Goal: Transaction & Acquisition: Book appointment/travel/reservation

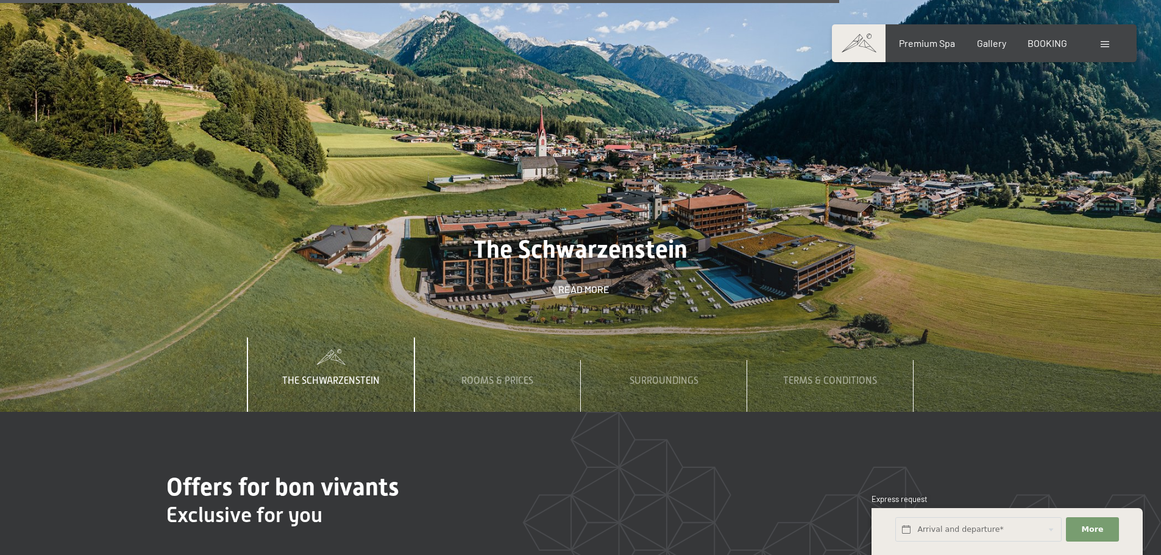
scroll to position [4694, 0]
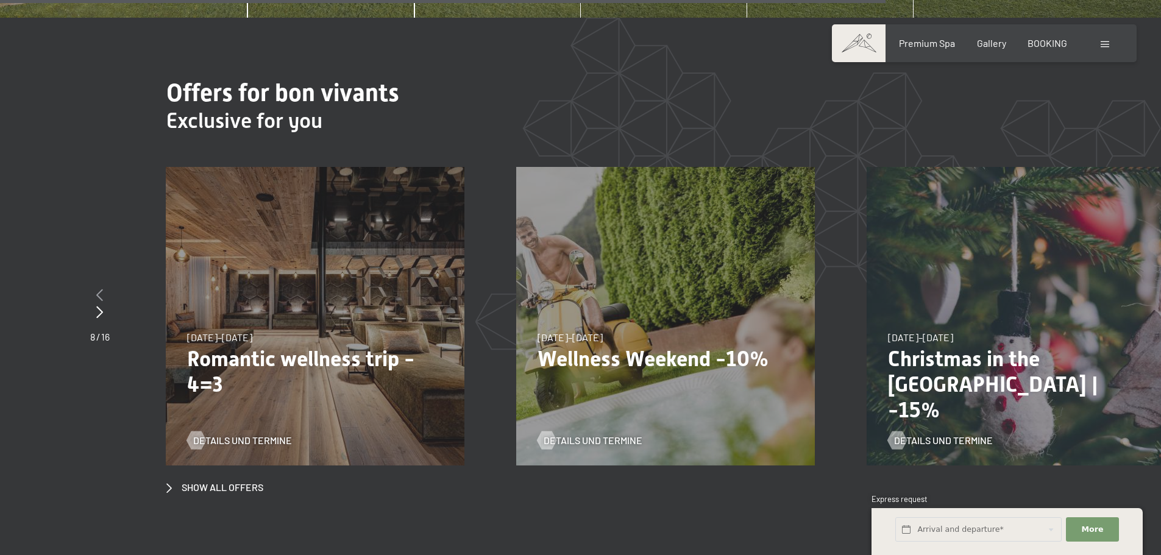
click at [100, 289] on icon at bounding box center [99, 295] width 7 height 12
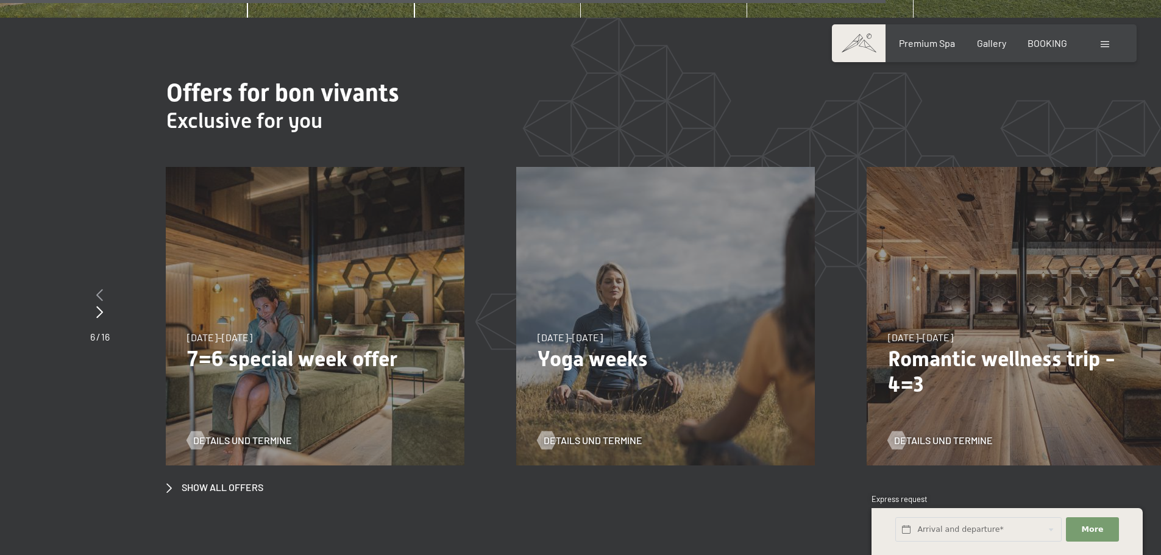
click at [99, 289] on icon at bounding box center [99, 295] width 7 height 12
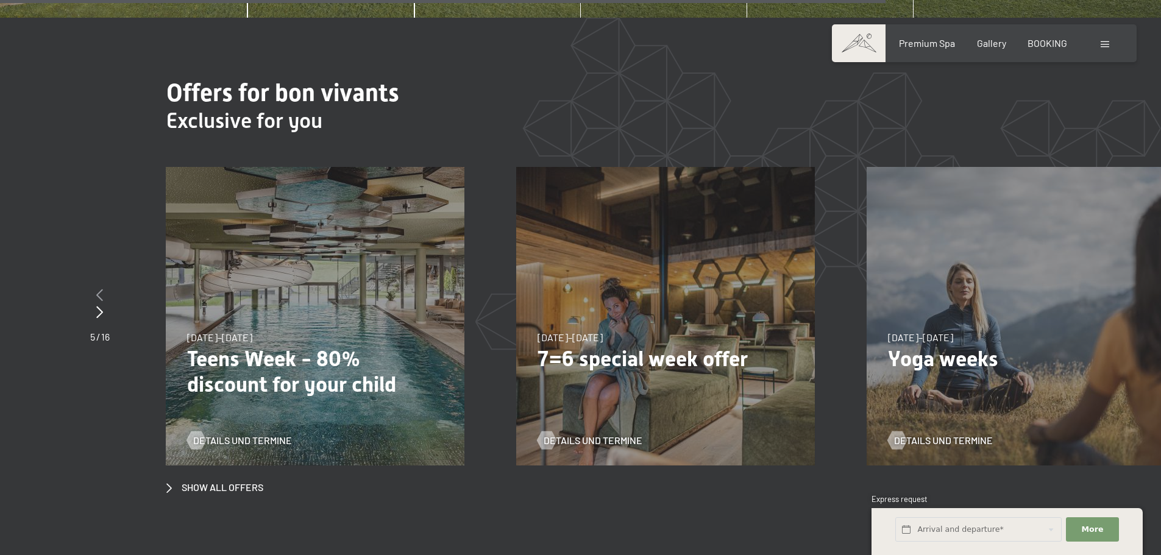
click at [99, 289] on icon at bounding box center [99, 295] width 7 height 12
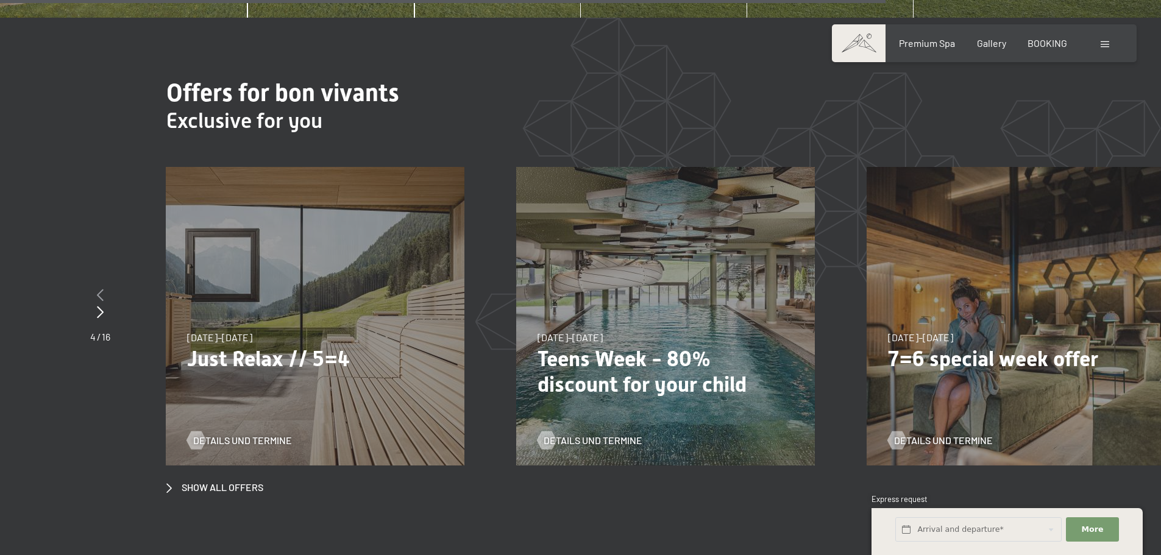
click at [99, 289] on icon at bounding box center [100, 295] width 7 height 12
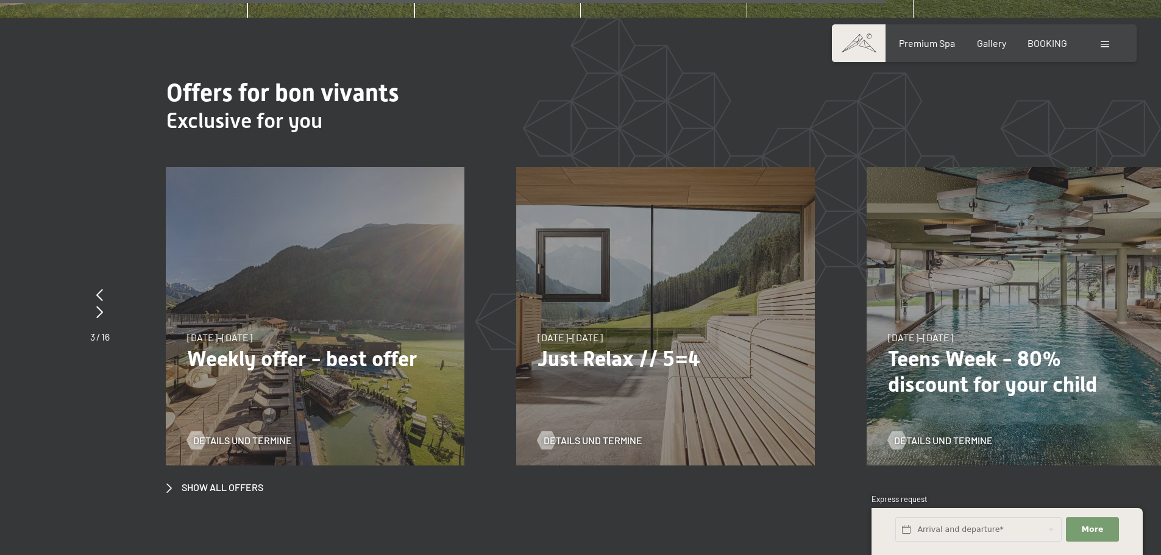
click at [252, 332] on span "21/09/2025–12/04/2026" at bounding box center [219, 338] width 65 height 12
click at [280, 357] on div "21/09/2025–12/04/2026 14/05–21/06/2026 27/06/2026–01/03/2027 21/09/2025–12/04/2…" at bounding box center [315, 316] width 299 height 299
click at [274, 346] on p "Weekly offer - best offer" at bounding box center [315, 359] width 256 height 26
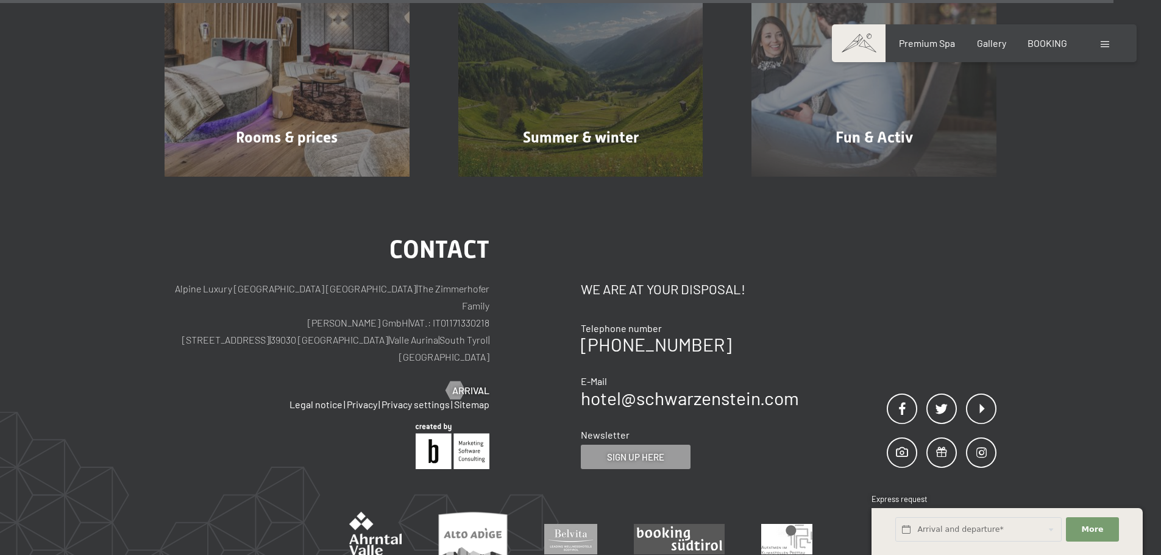
scroll to position [5898, 0]
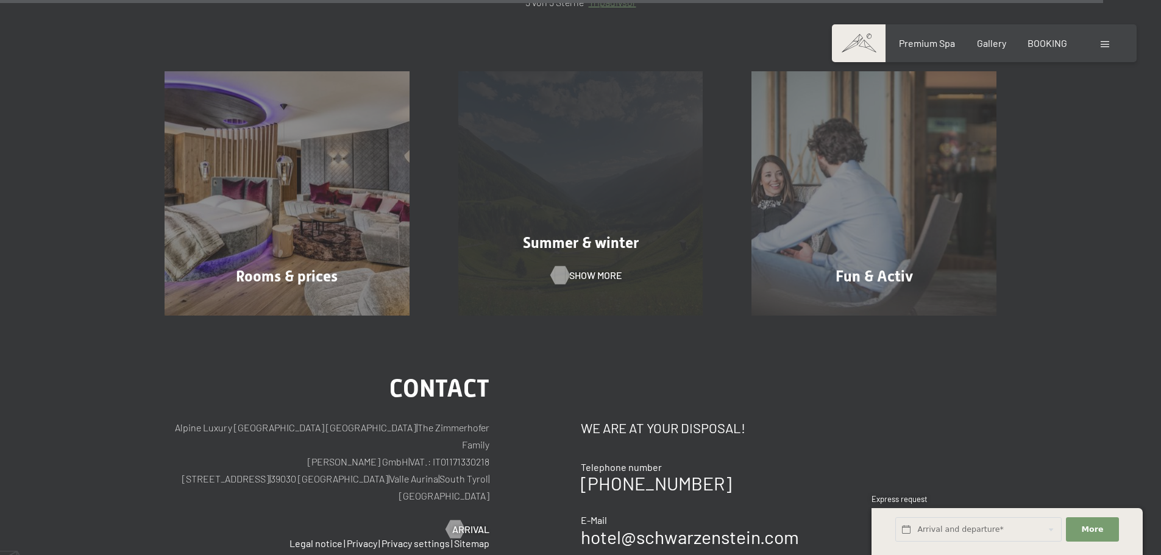
click at [588, 269] on span "Show more" at bounding box center [595, 275] width 53 height 13
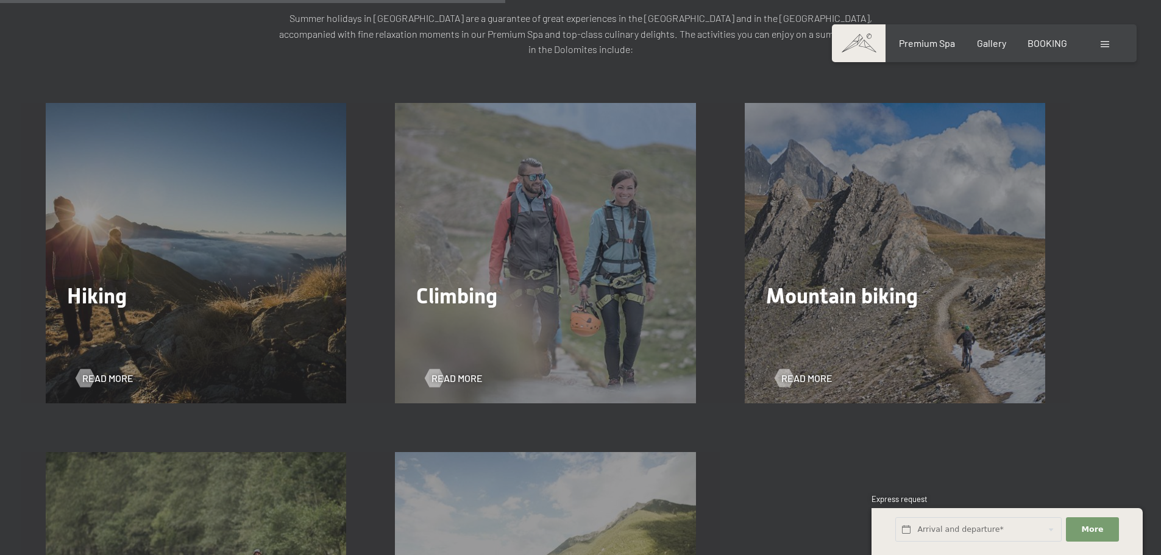
scroll to position [1841, 0]
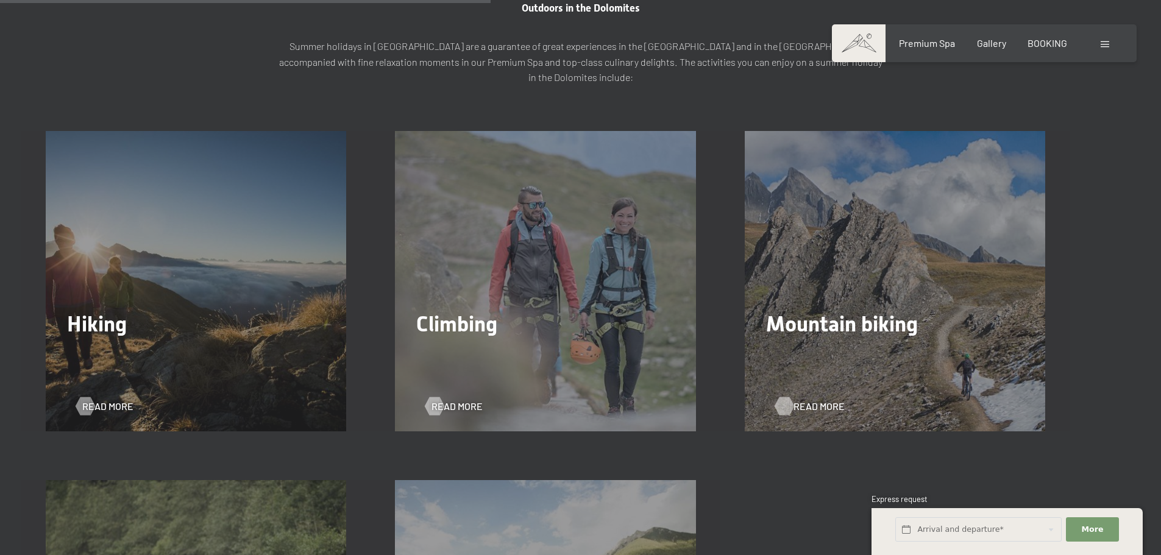
click at [805, 400] on span "Read more" at bounding box center [819, 406] width 51 height 13
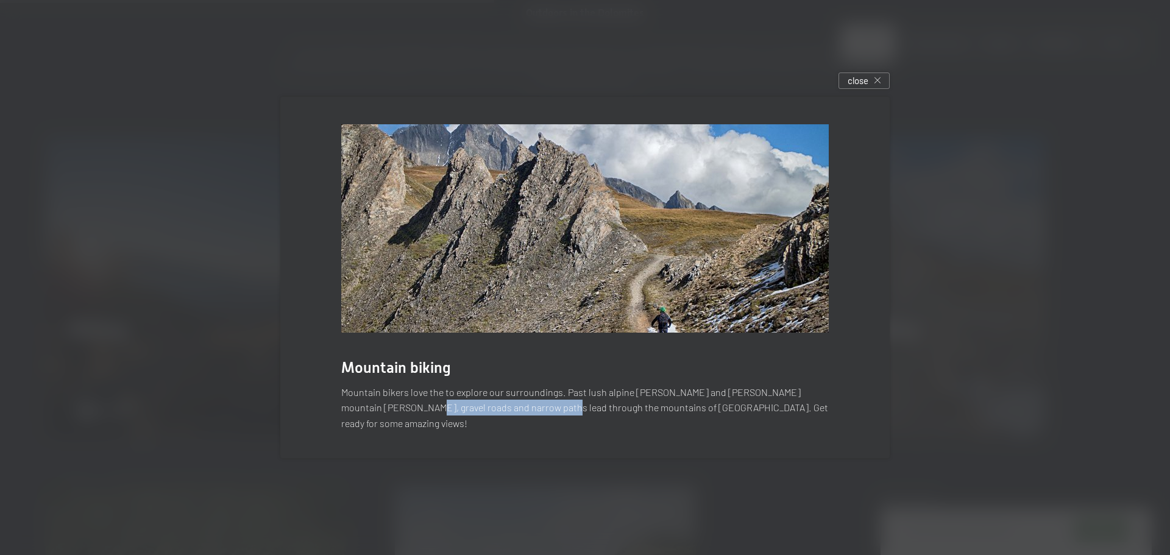
drag, startPoint x: 377, startPoint y: 422, endPoint x: 571, endPoint y: 418, distance: 193.3
click at [541, 418] on p "Mountain bikers love the to explore our surroundings. Past lush alpine [PERSON_…" at bounding box center [585, 408] width 488 height 47
drag, startPoint x: 611, startPoint y: 415, endPoint x: 642, endPoint y: 414, distance: 31.1
click at [616, 415] on p "Mountain bikers love the to explore our surroundings. Past lush alpine [PERSON_…" at bounding box center [585, 408] width 488 height 47
click at [670, 412] on p "Mountain bikers love the to explore our surroundings. Past lush alpine [PERSON_…" at bounding box center [585, 408] width 488 height 47
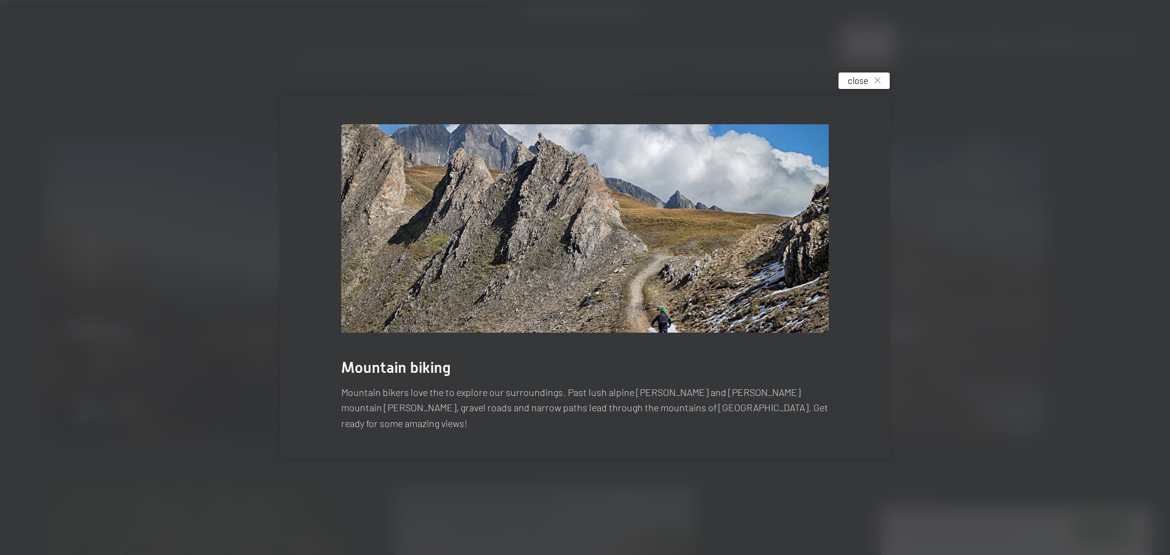
click at [865, 86] on span "close" at bounding box center [858, 80] width 21 height 13
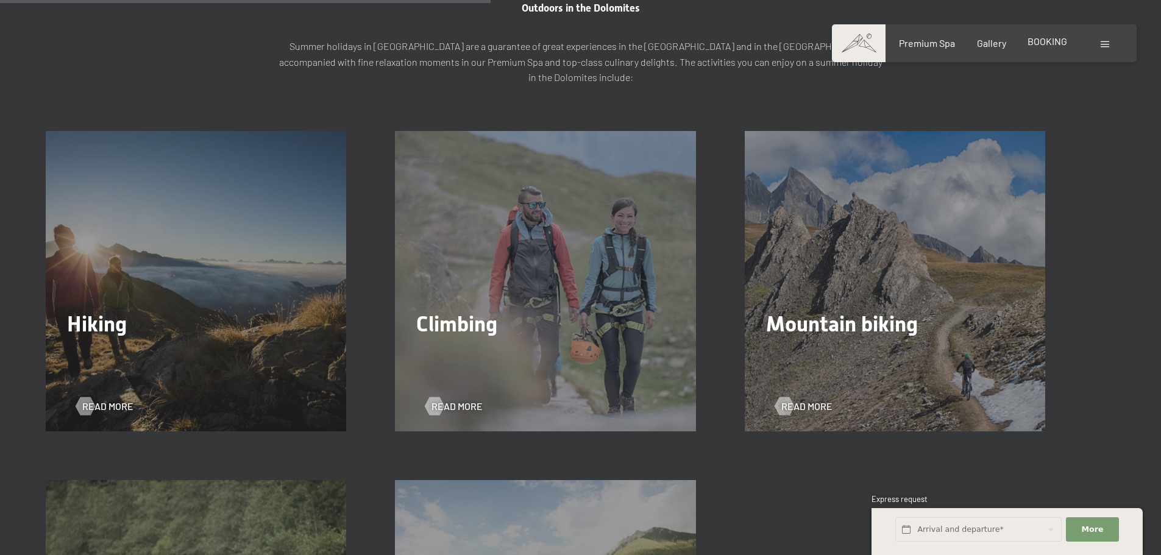
click at [1044, 41] on span "BOOKING" at bounding box center [1048, 41] width 40 height 12
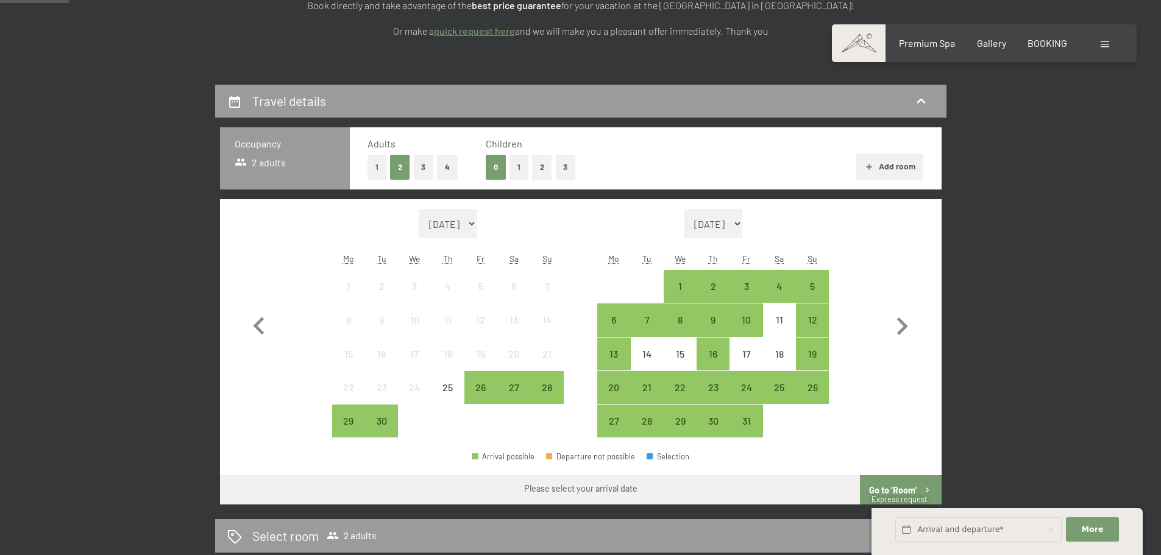
scroll to position [244, 0]
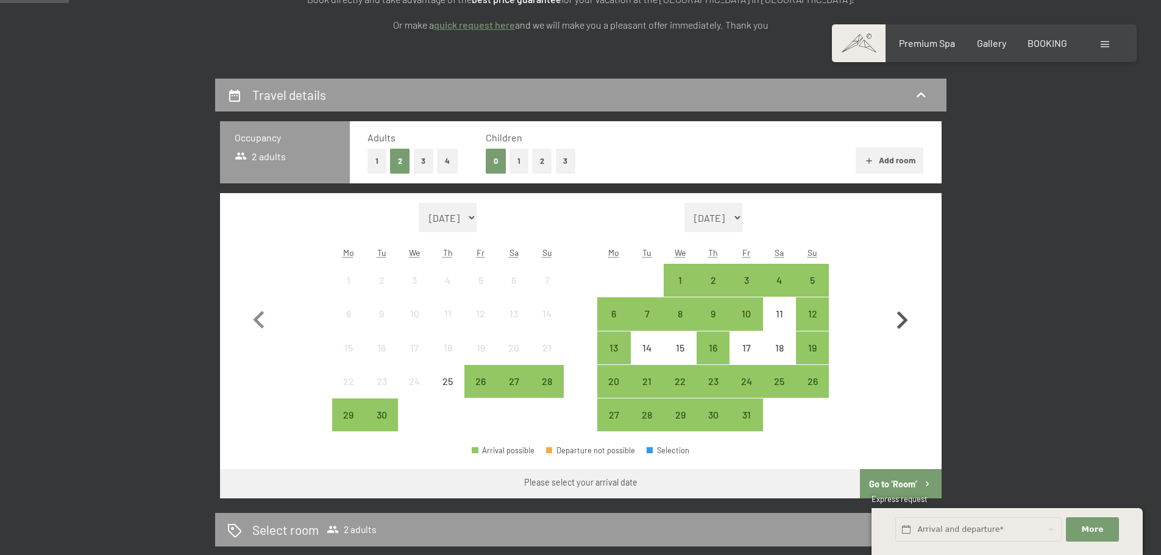
click at [908, 318] on icon "button" at bounding box center [902, 320] width 35 height 35
select select "2025-10-01"
select select "2025-11-01"
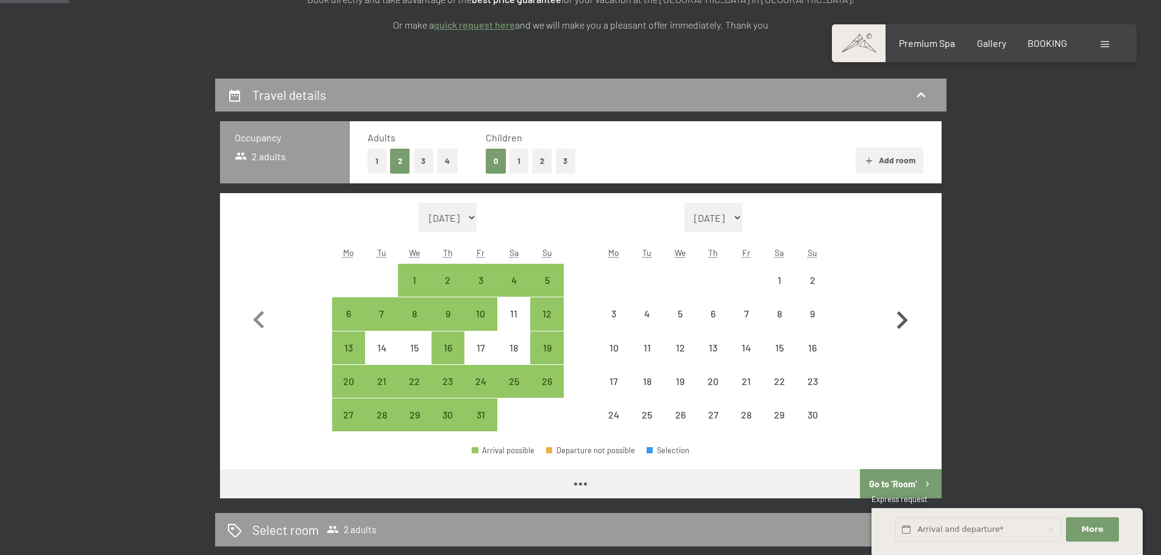
click at [908, 318] on icon "button" at bounding box center [902, 320] width 35 height 35
select select "2025-11-01"
select select "2025-12-01"
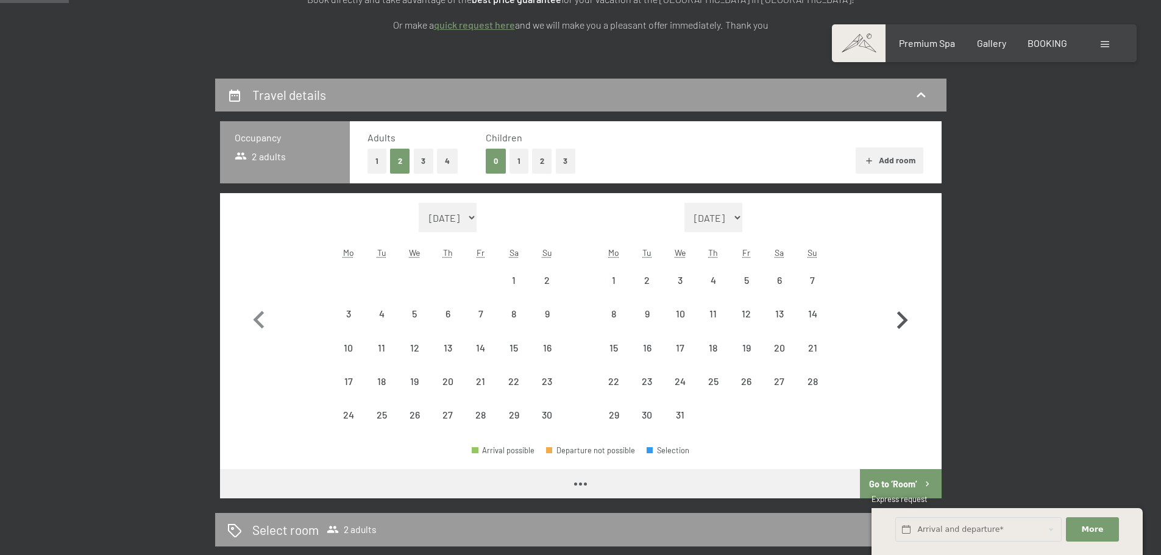
click at [908, 318] on icon "button" at bounding box center [902, 320] width 35 height 35
select select "2025-12-01"
select select "2026-01-01"
click at [908, 318] on icon "button" at bounding box center [902, 320] width 35 height 35
select select "2026-01-01"
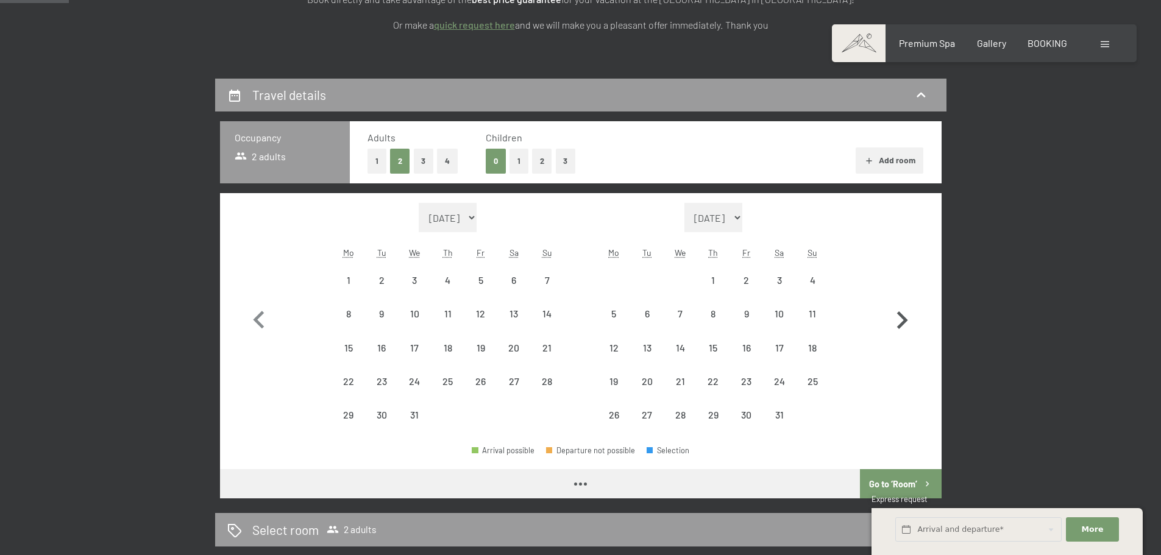
select select "2026-02-01"
click at [908, 318] on icon "button" at bounding box center [902, 320] width 35 height 35
select select "2026-02-01"
select select "2026-03-01"
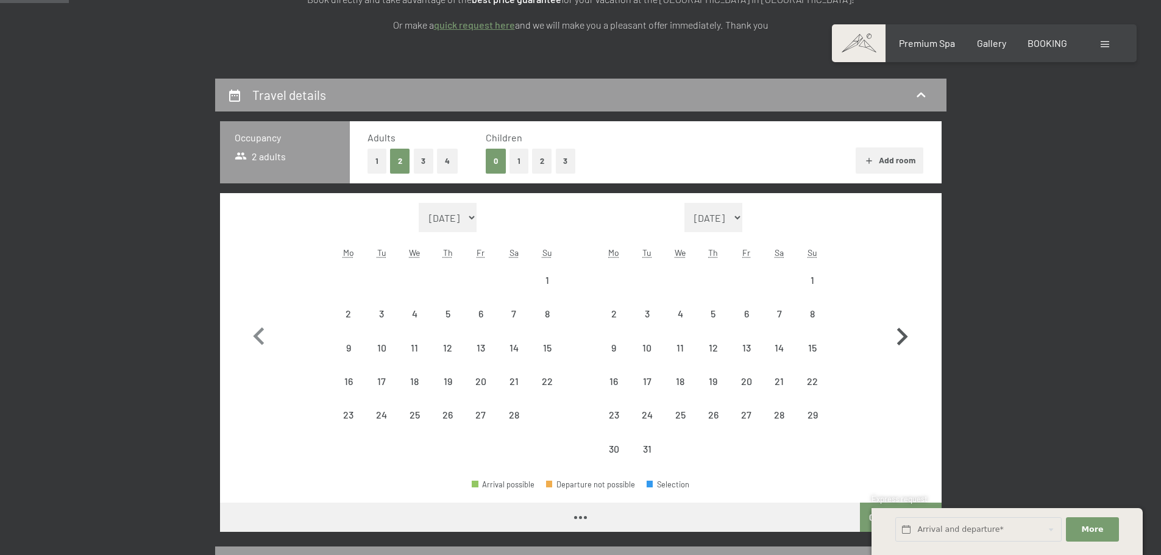
click at [908, 318] on button "button" at bounding box center [902, 334] width 35 height 263
select select "2026-03-01"
select select "2026-04-01"
select select "2026-03-01"
select select "2026-04-01"
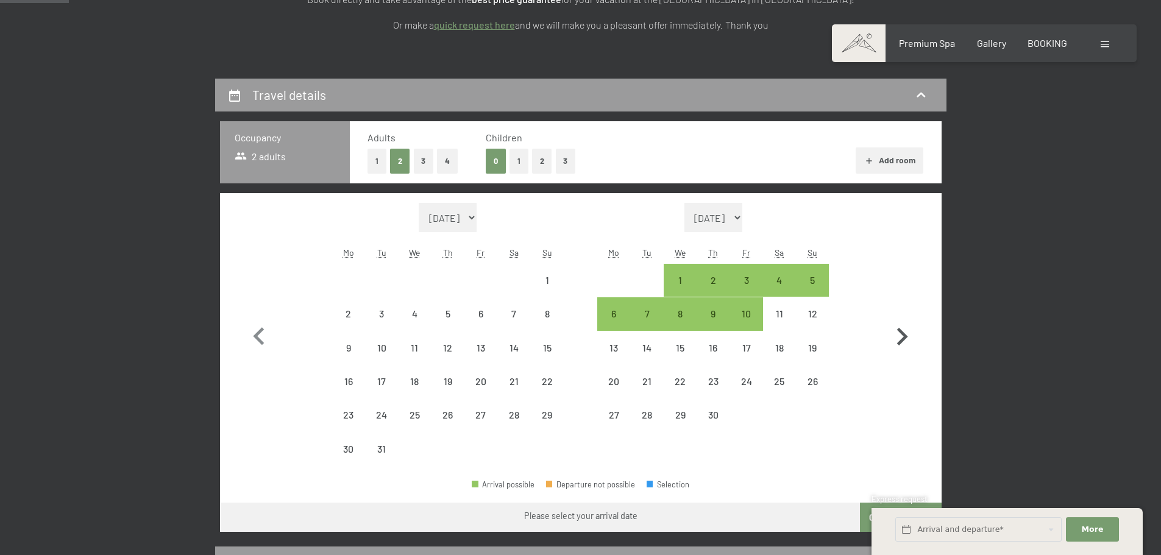
click at [908, 318] on button "button" at bounding box center [902, 334] width 35 height 263
select select "2026-04-01"
select select "2026-05-01"
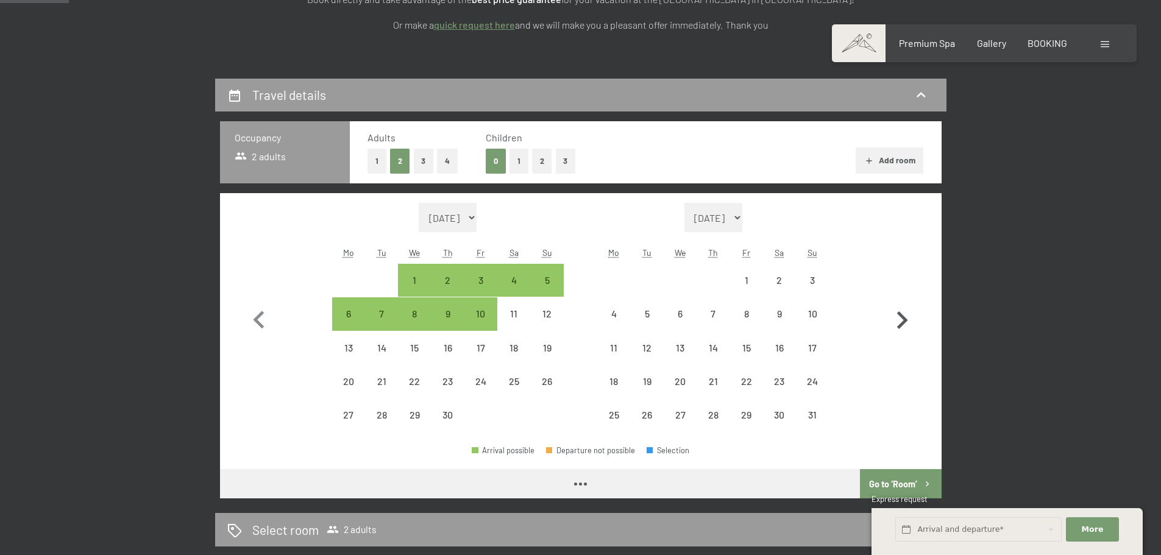
click at [908, 318] on icon "button" at bounding box center [902, 320] width 35 height 35
select select "2026-05-01"
select select "2026-06-01"
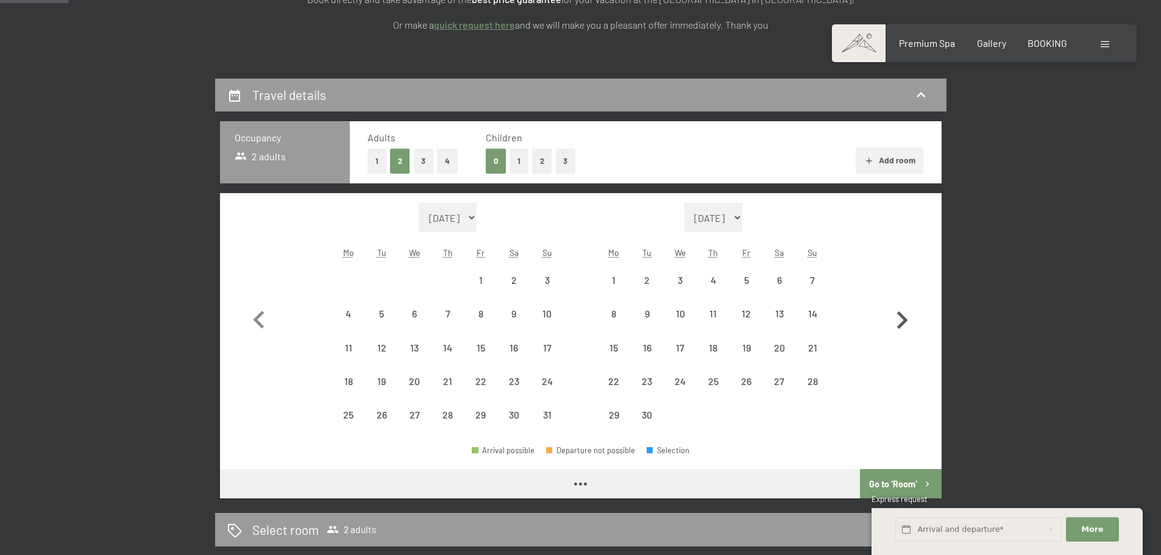
select select "2026-05-01"
select select "2026-06-01"
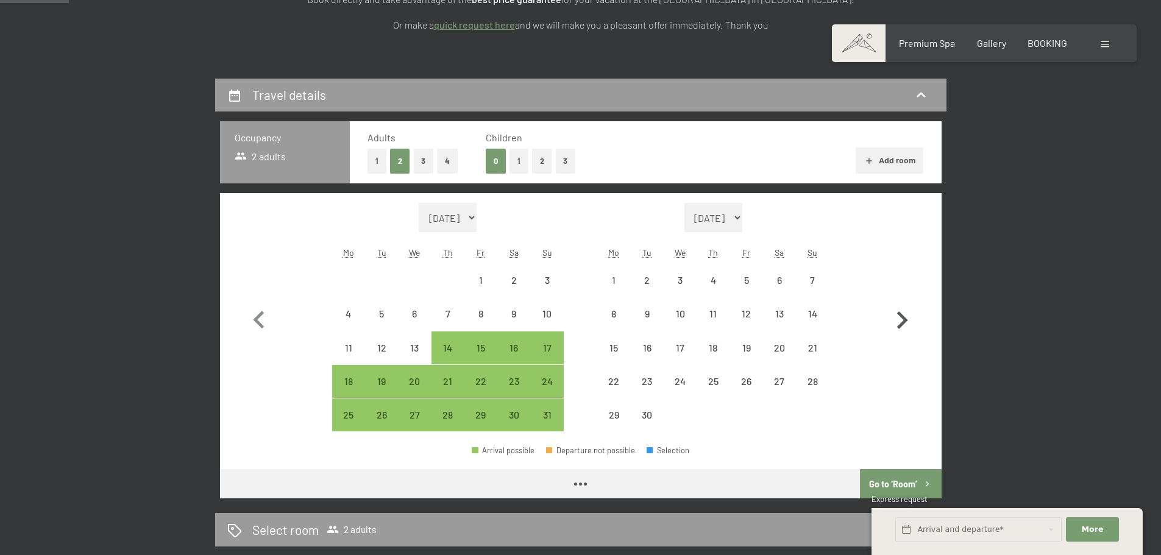
select select "2026-05-01"
select select "2026-06-01"
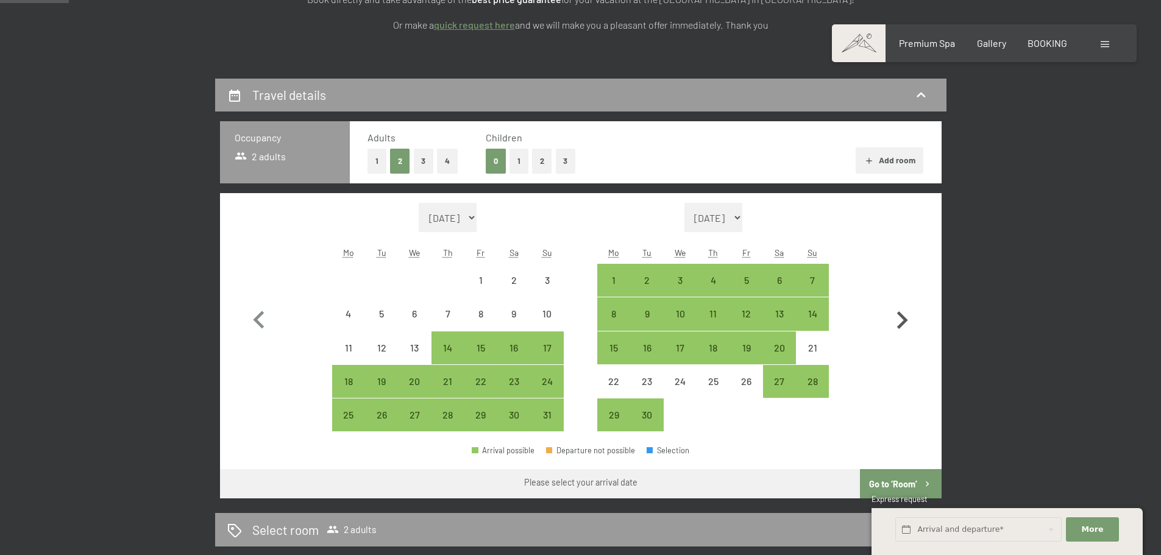
click at [908, 318] on icon "button" at bounding box center [902, 320] width 35 height 35
select select "2026-06-01"
select select "2026-07-01"
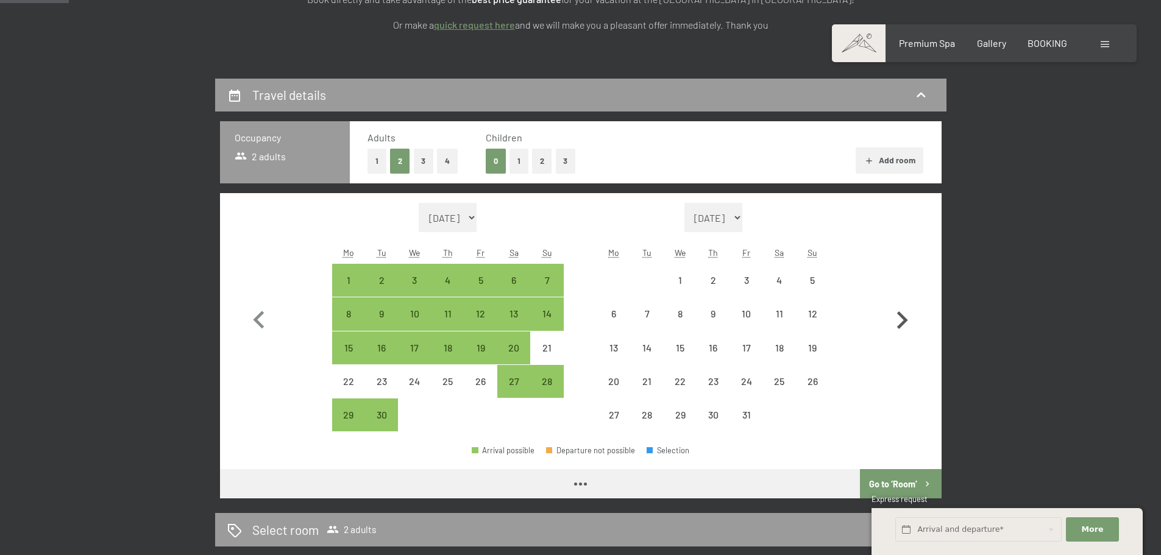
select select "2026-06-01"
select select "2026-07-01"
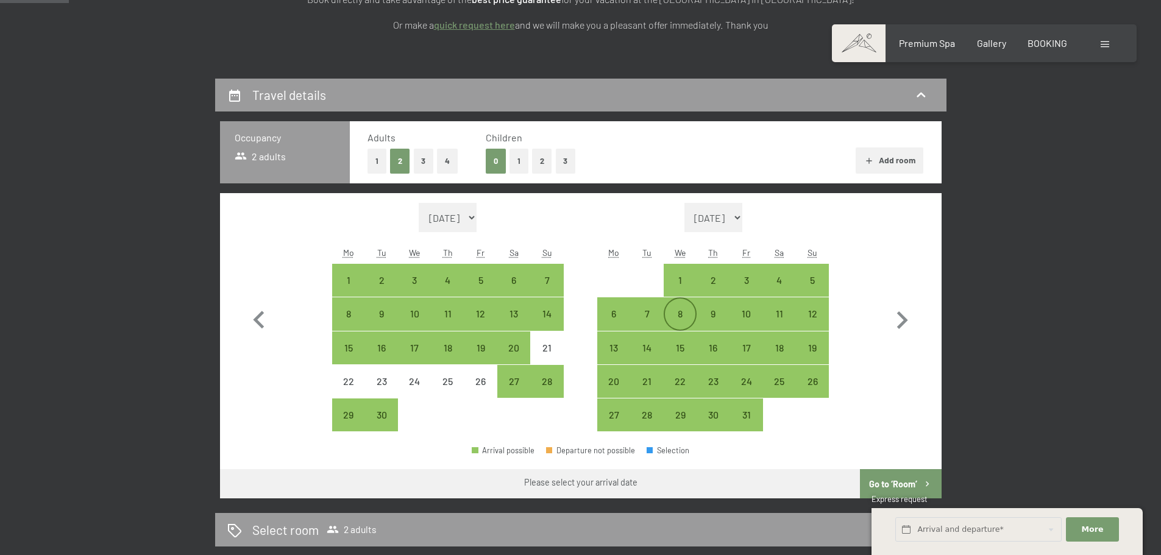
click at [669, 318] on div "8" at bounding box center [680, 324] width 30 height 30
select select "2026-06-01"
select select "2026-07-01"
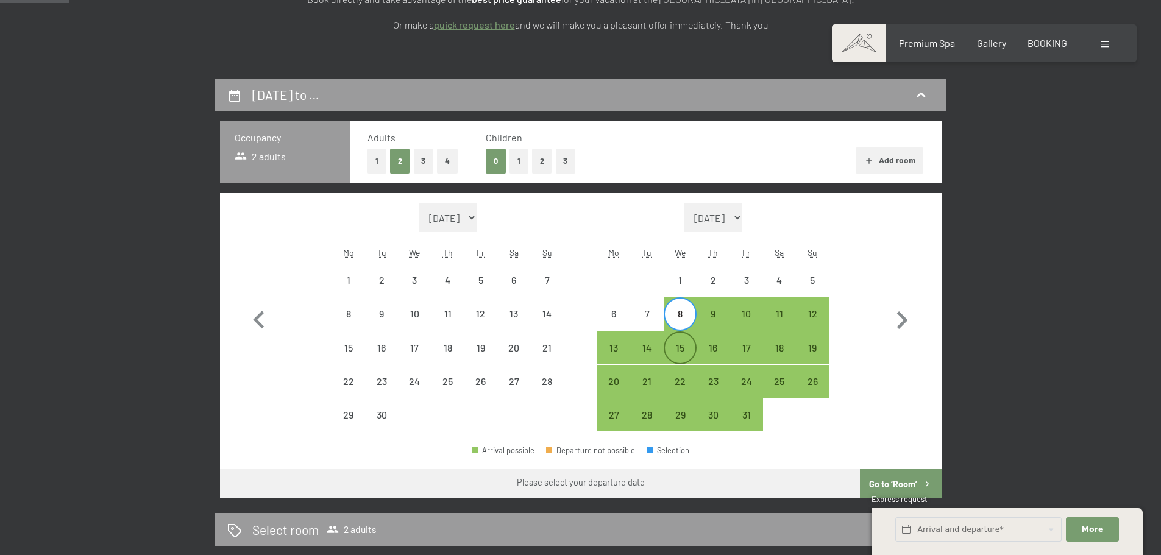
click at [683, 346] on div "15" at bounding box center [680, 358] width 30 height 30
select select "2026-06-01"
select select "2026-07-01"
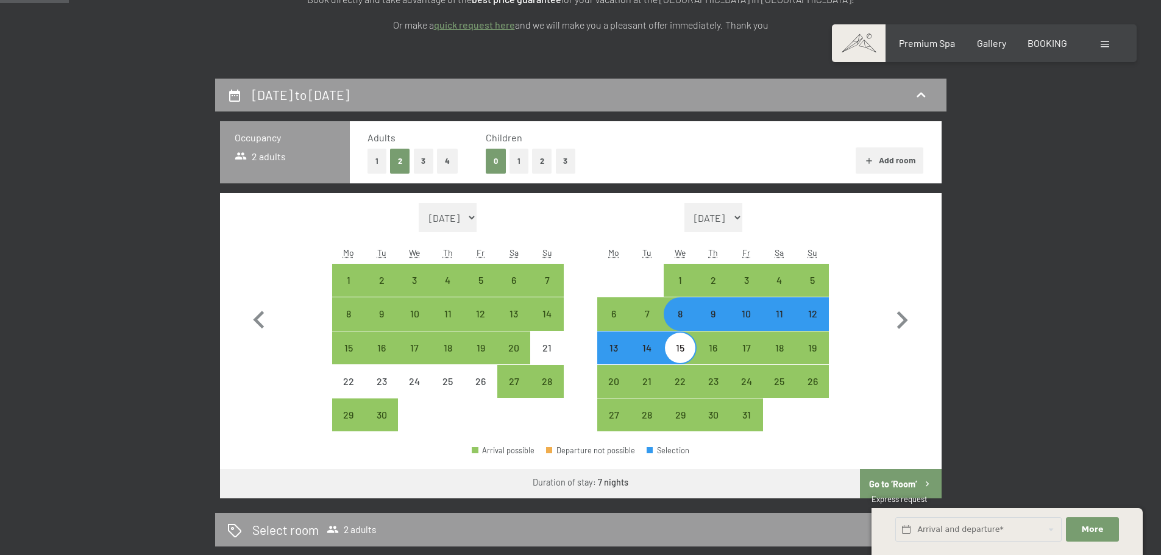
click at [910, 484] on button "Go to ‘Room’" at bounding box center [900, 483] width 81 height 29
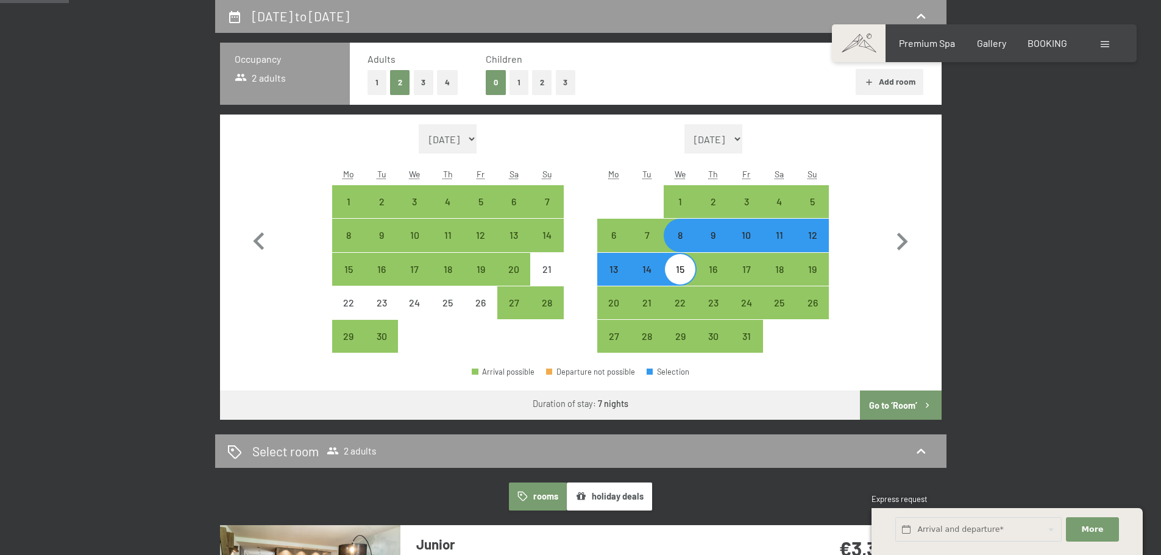
select select "2026-06-01"
select select "2026-07-01"
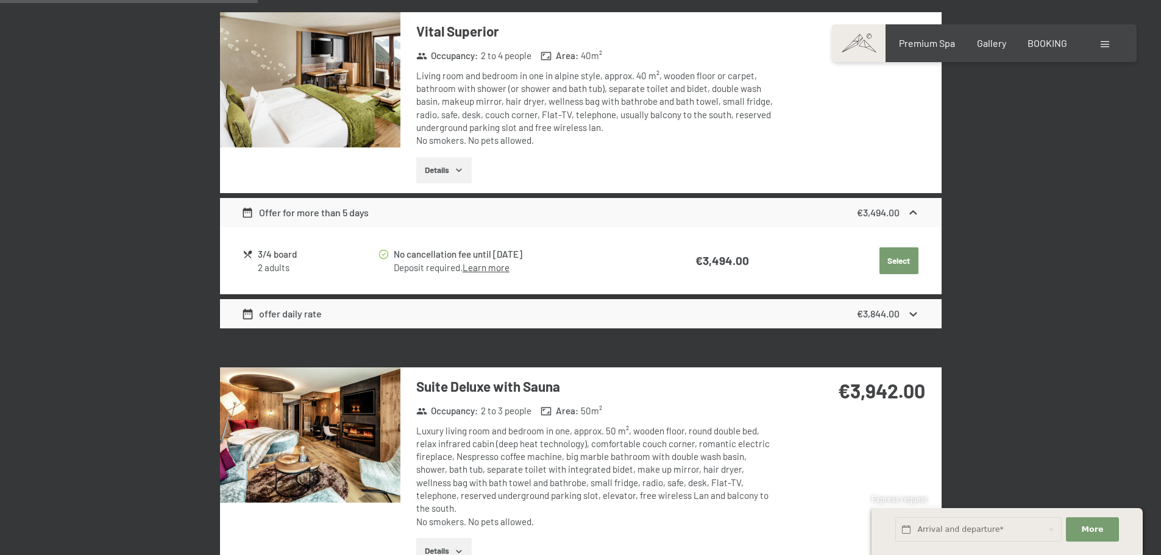
scroll to position [871, 0]
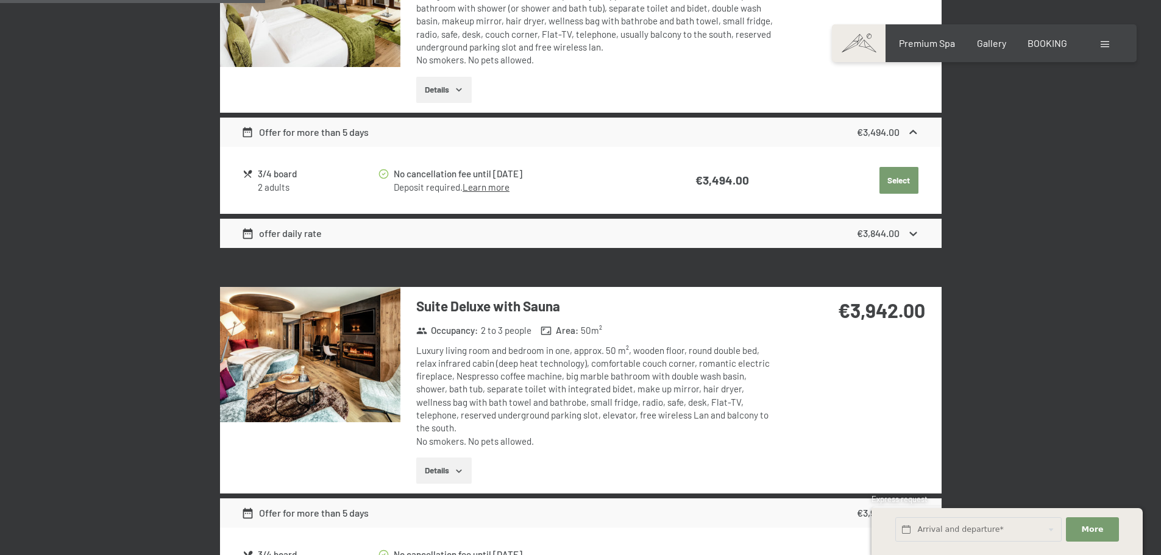
click at [444, 464] on button "Details" at bounding box center [443, 471] width 55 height 27
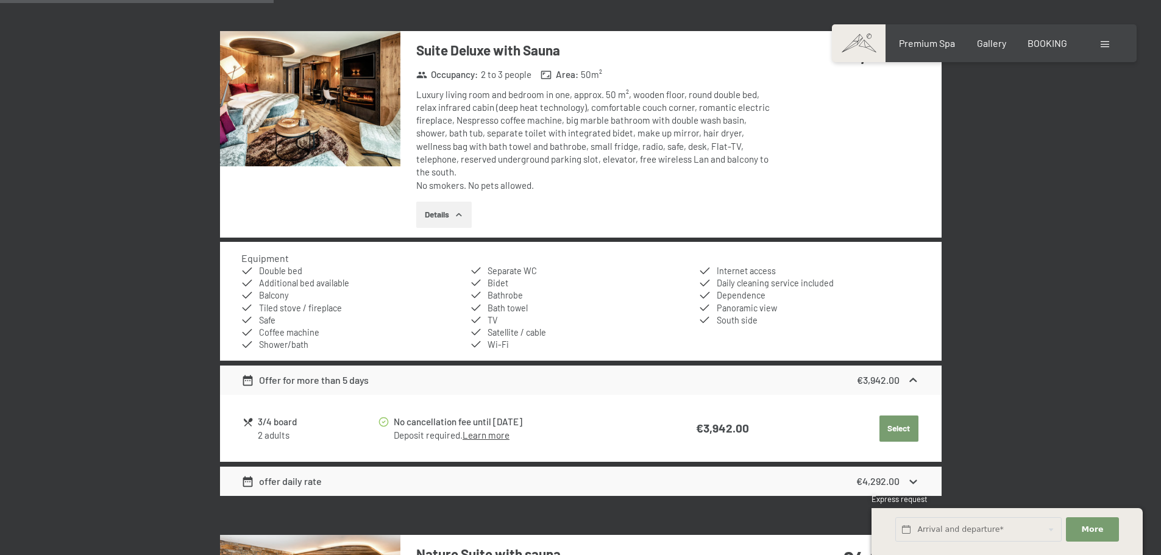
scroll to position [1176, 0]
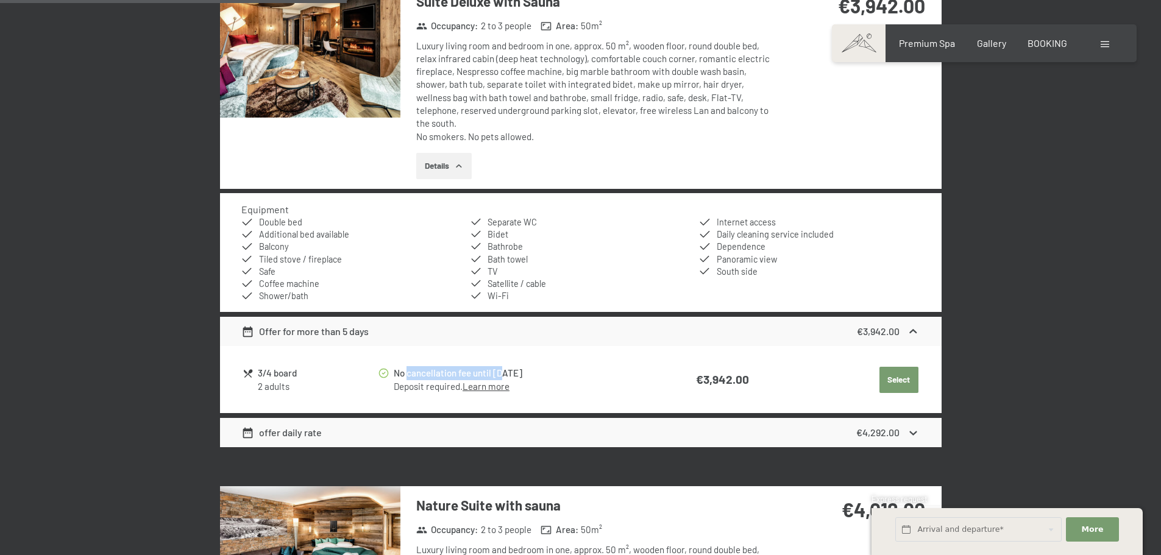
drag, startPoint x: 407, startPoint y: 361, endPoint x: 501, endPoint y: 358, distance: 94.5
click at [501, 366] on div "No cancellation fee until 18th June" at bounding box center [521, 373] width 254 height 14
drag, startPoint x: 258, startPoint y: 358, endPoint x: 292, endPoint y: 358, distance: 33.5
click at [292, 366] on div "3/4 board" at bounding box center [317, 373] width 119 height 14
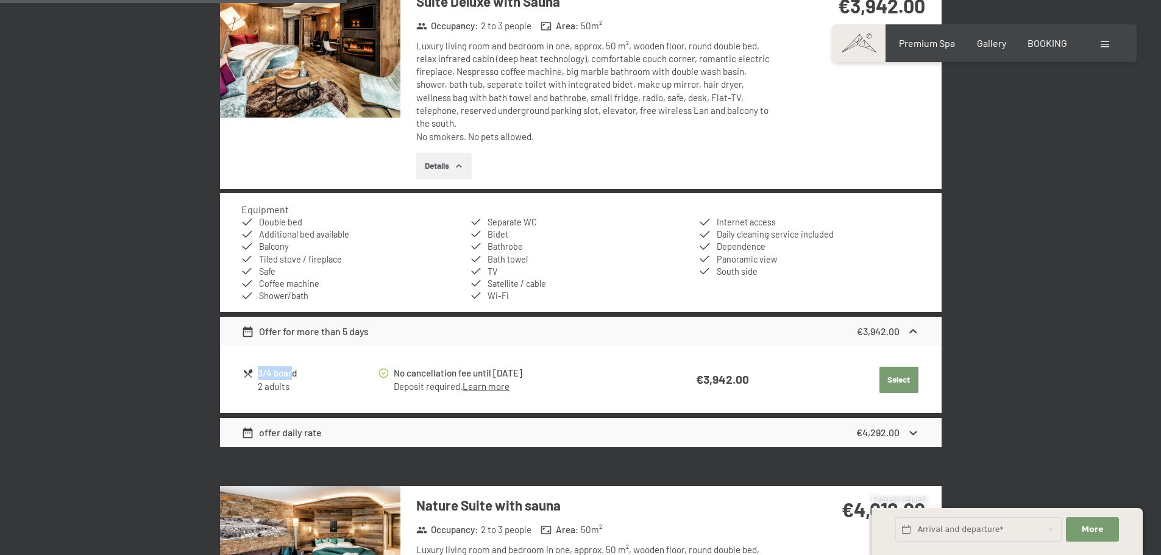
click at [292, 366] on div "3/4 board" at bounding box center [317, 373] width 119 height 14
drag, startPoint x: 301, startPoint y: 359, endPoint x: 257, endPoint y: 361, distance: 44.0
click at [257, 366] on div "3/4 board 2 adults" at bounding box center [310, 379] width 135 height 27
copy div "3/4 board"
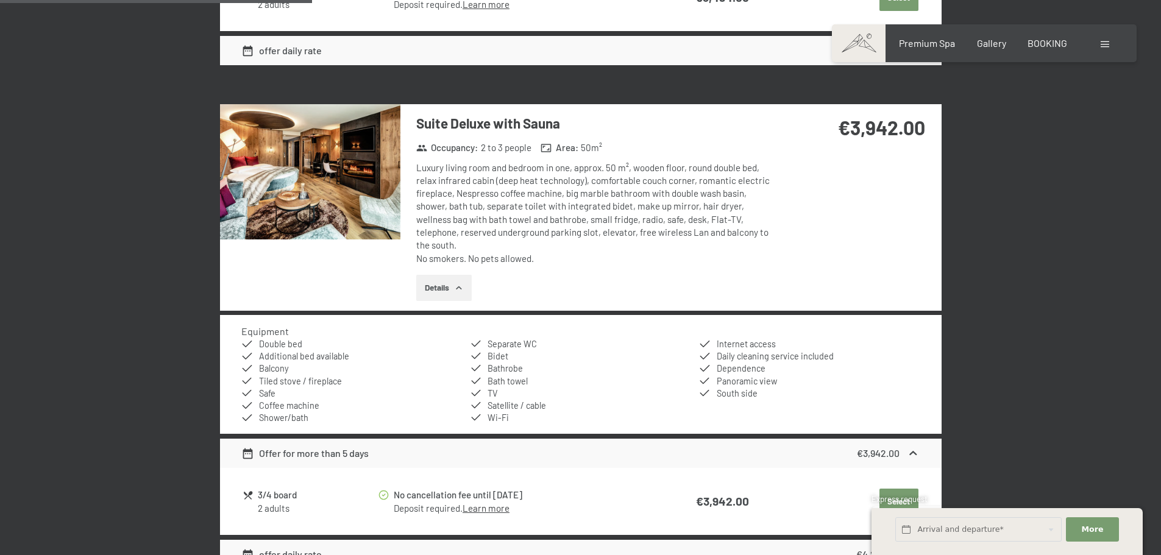
scroll to position [1115, 0]
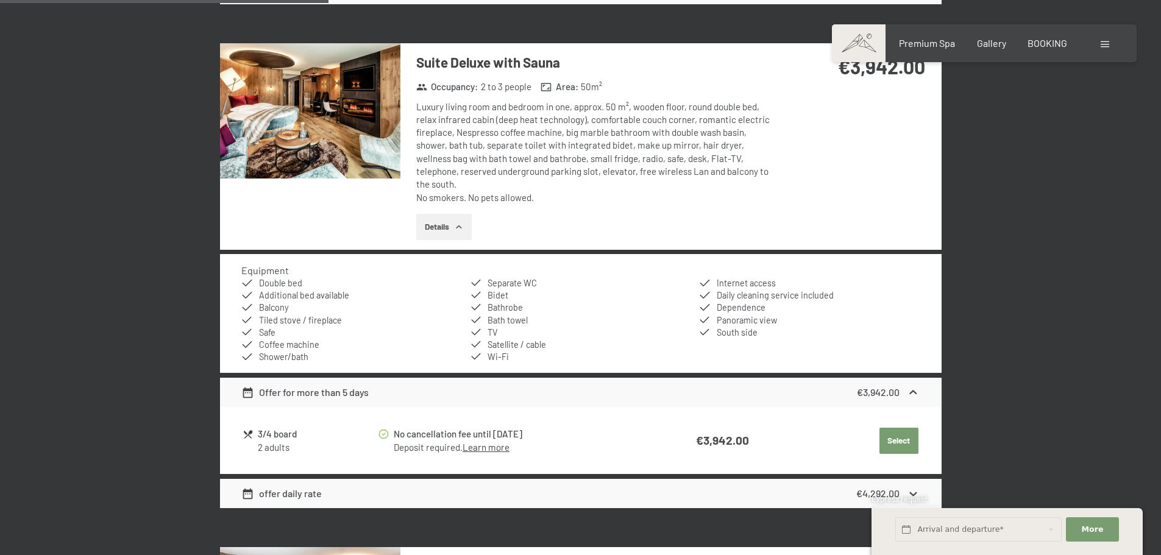
click at [344, 155] on img at bounding box center [310, 110] width 180 height 135
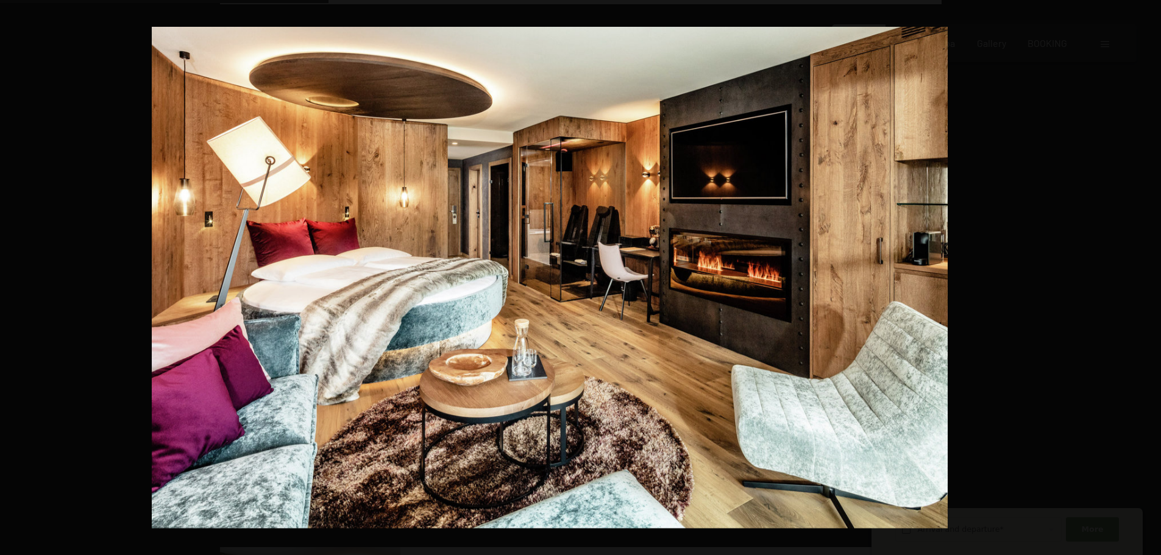
click at [1105, 258] on div "1 / 4" at bounding box center [580, 277] width 1161 height 555
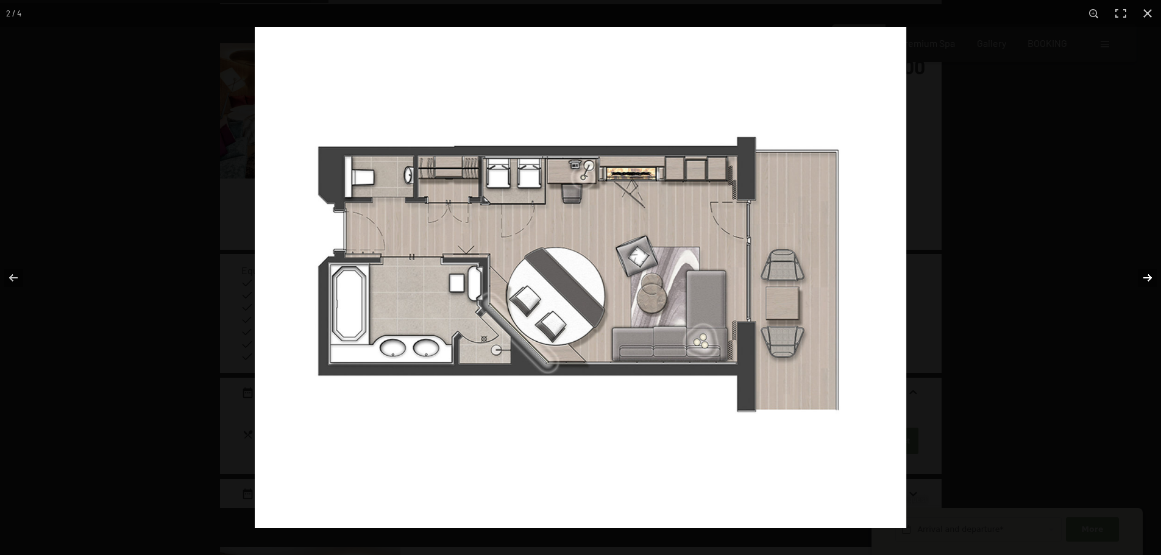
click at [1144, 273] on button "button" at bounding box center [1140, 277] width 43 height 61
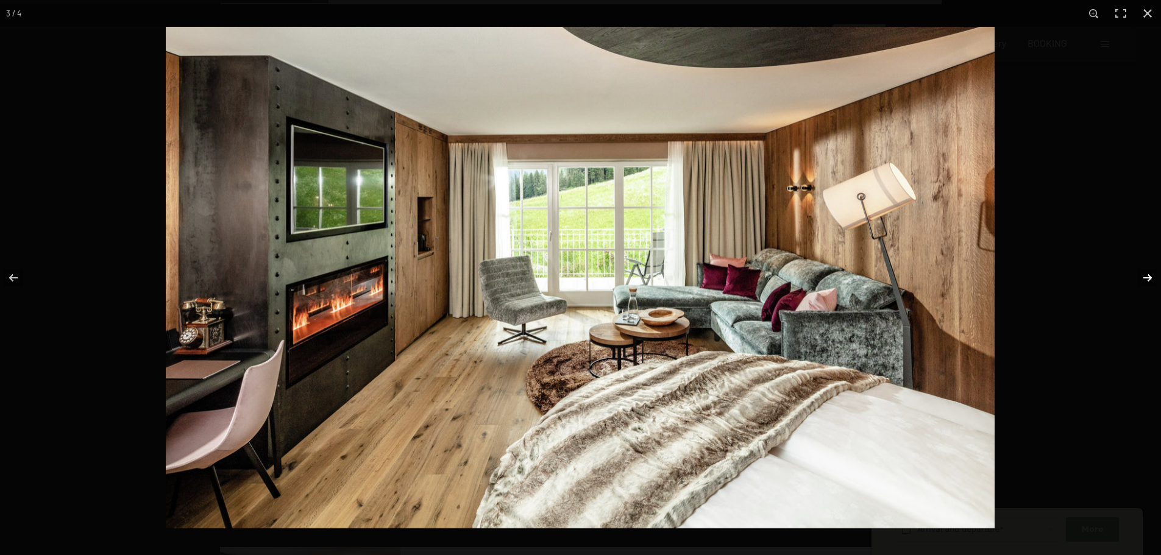
click at [1144, 273] on button "button" at bounding box center [1140, 277] width 43 height 61
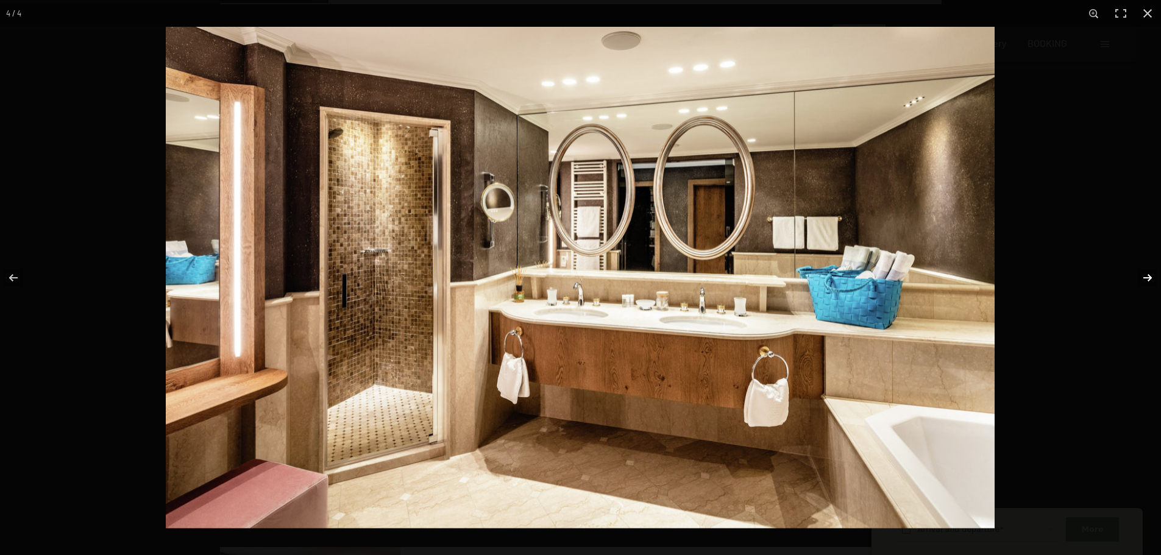
click at [1144, 273] on button "button" at bounding box center [1140, 277] width 43 height 61
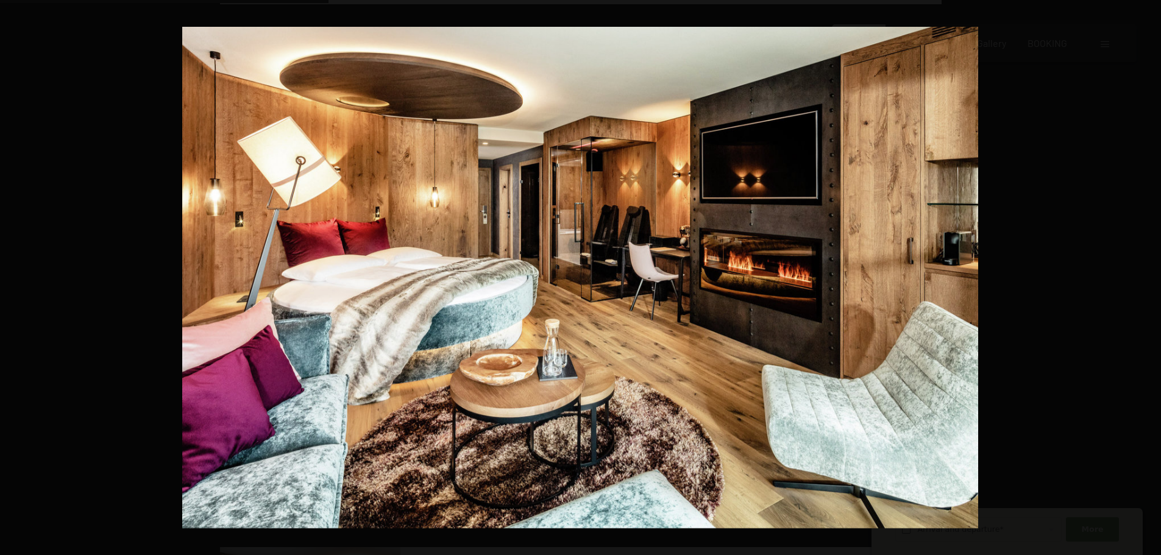
click at [1144, 273] on button "button" at bounding box center [1140, 277] width 43 height 61
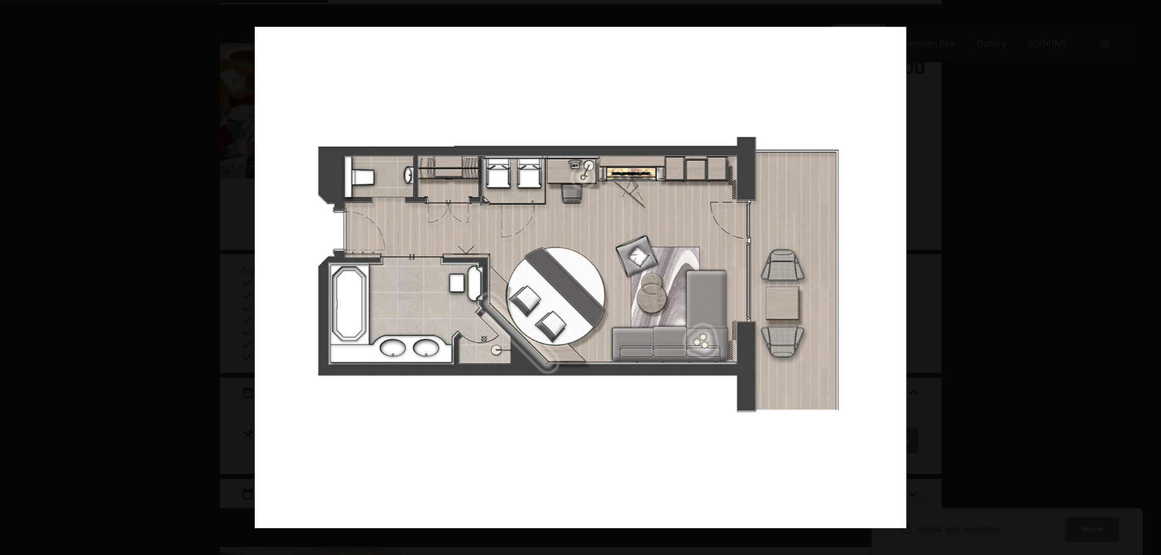
click at [1144, 273] on button "button" at bounding box center [1140, 277] width 43 height 61
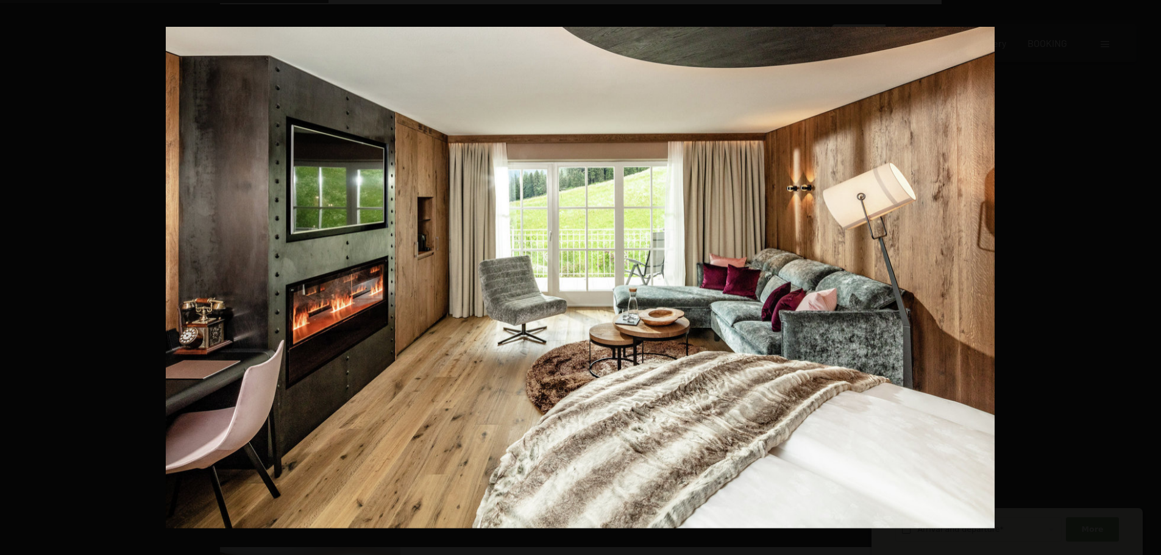
click at [1144, 273] on button "button" at bounding box center [1140, 277] width 43 height 61
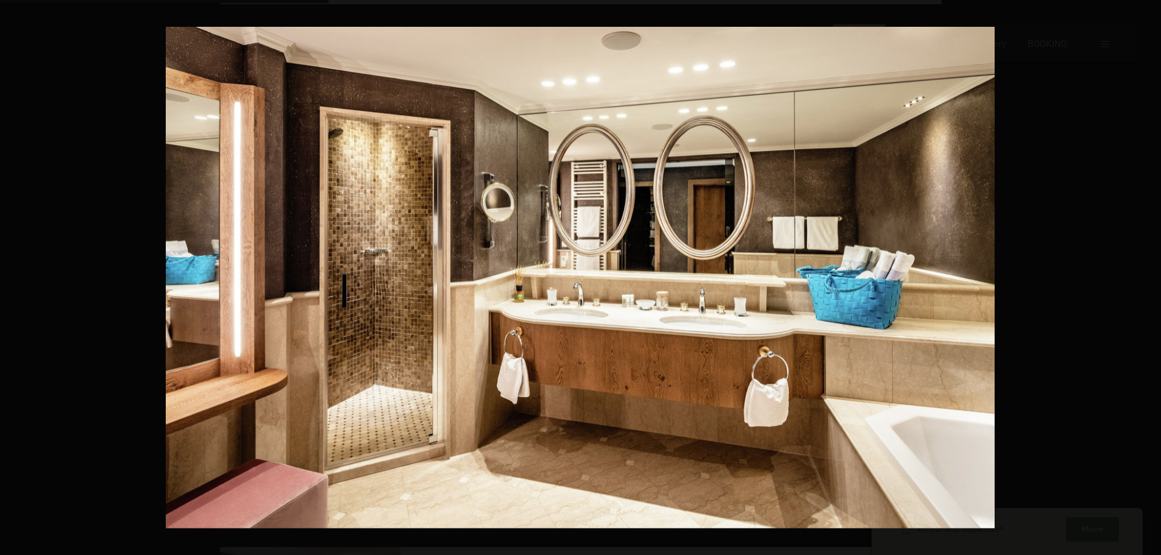
click at [1144, 273] on button "button" at bounding box center [1140, 277] width 43 height 61
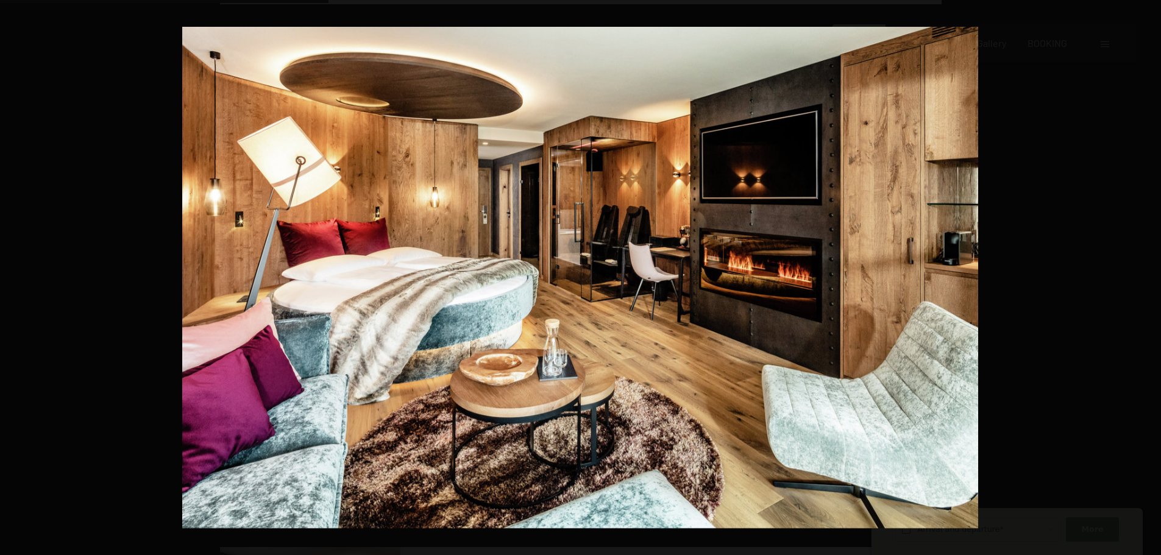
click at [1144, 273] on button "button" at bounding box center [1140, 277] width 43 height 61
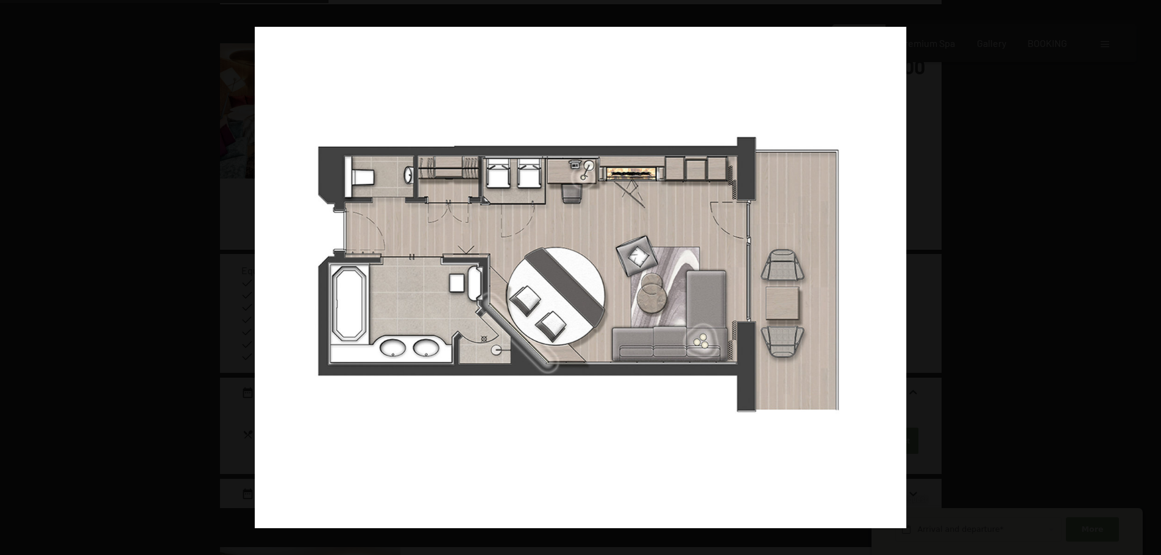
click at [1144, 273] on button "button" at bounding box center [1140, 277] width 43 height 61
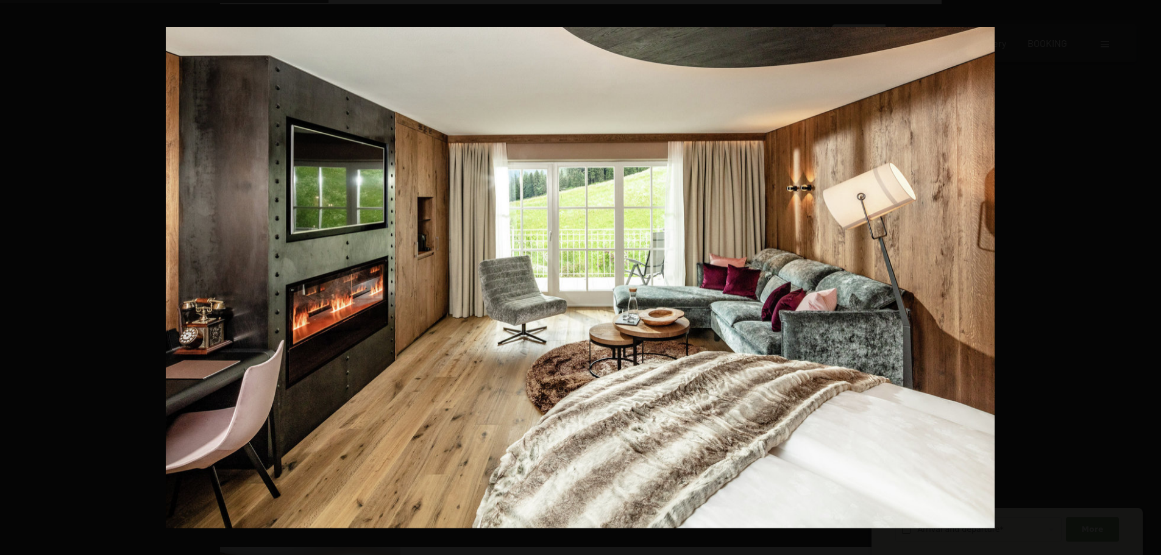
click at [1144, 273] on button "button" at bounding box center [1140, 277] width 43 height 61
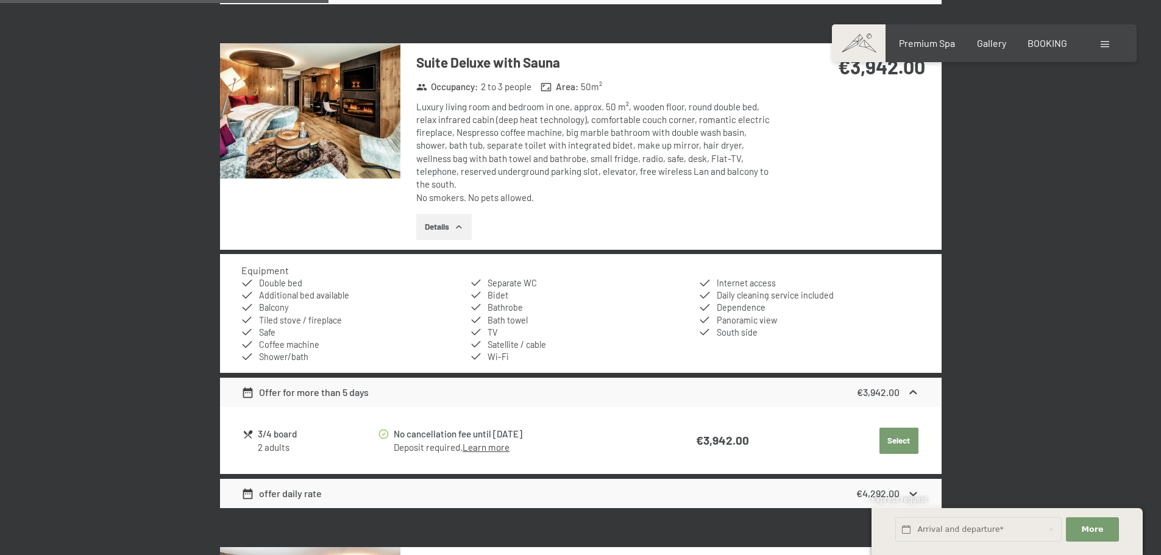
click at [0, 0] on button "button" at bounding box center [0, 0] width 0 height 0
